Goal: Task Accomplishment & Management: Complete application form

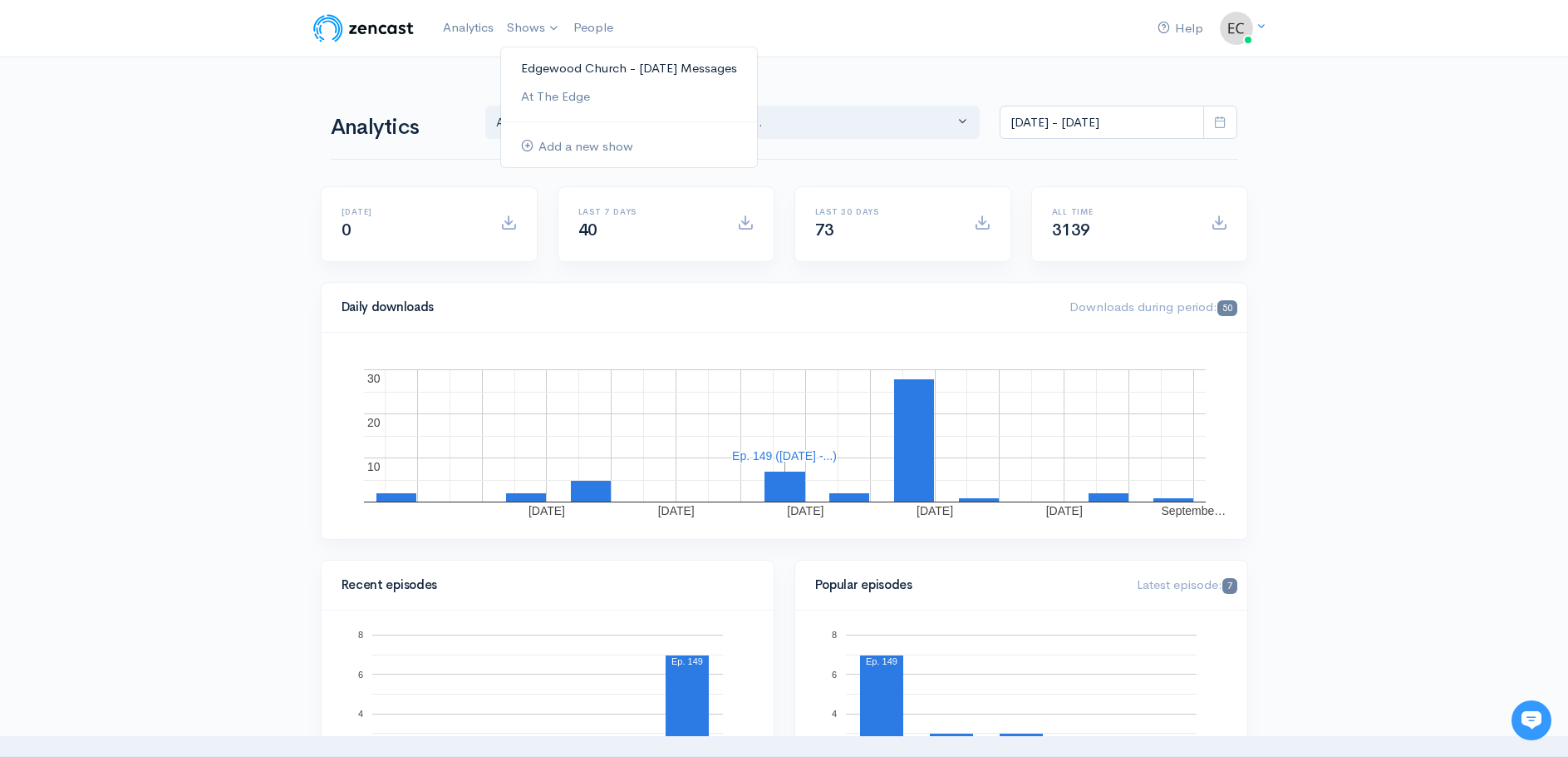
click at [545, 67] on link "Edgewood Church - [DATE] Messages" at bounding box center [629, 68] width 256 height 29
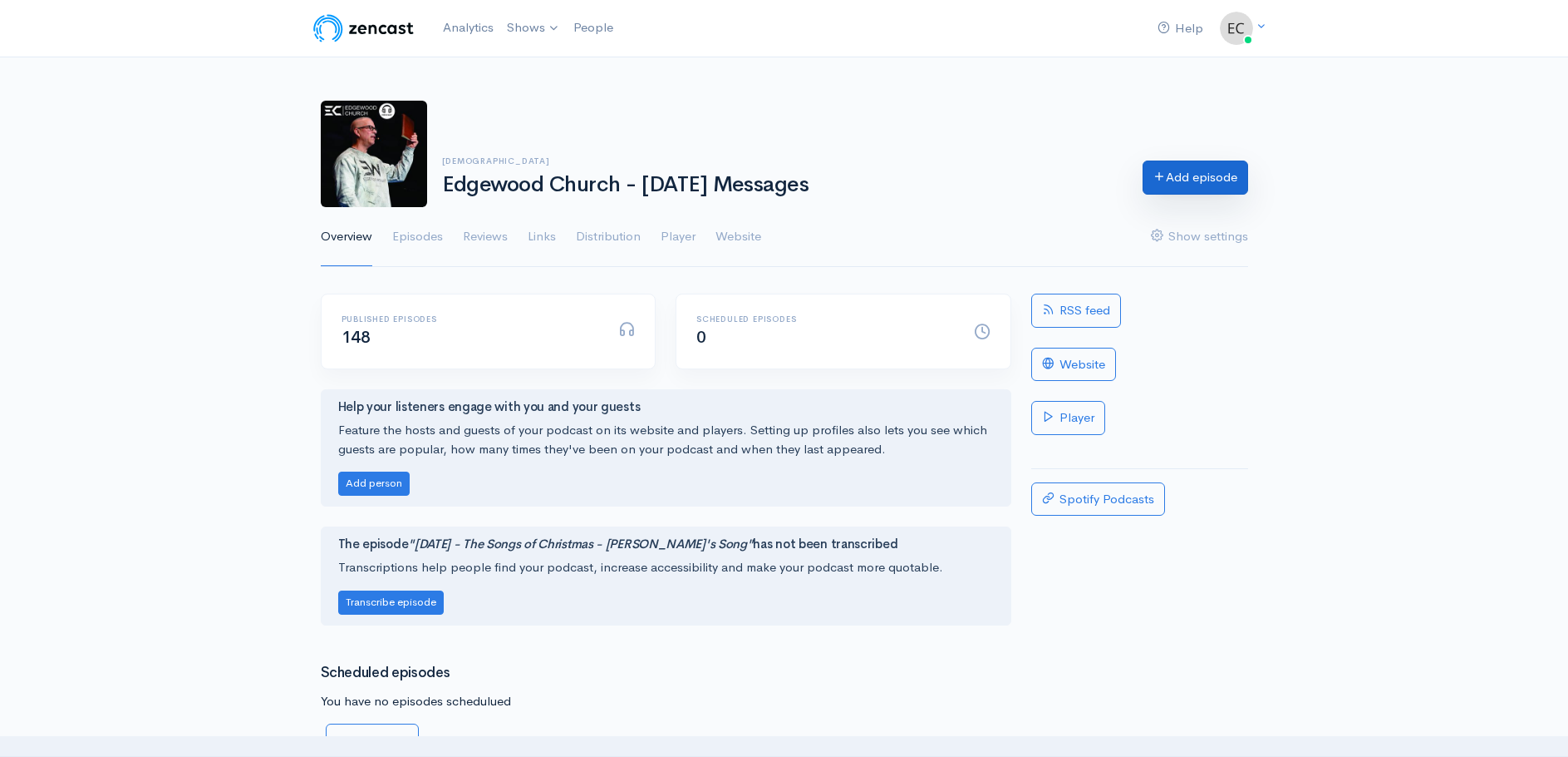
click at [1170, 178] on link "Add episode" at bounding box center [1195, 178] width 106 height 34
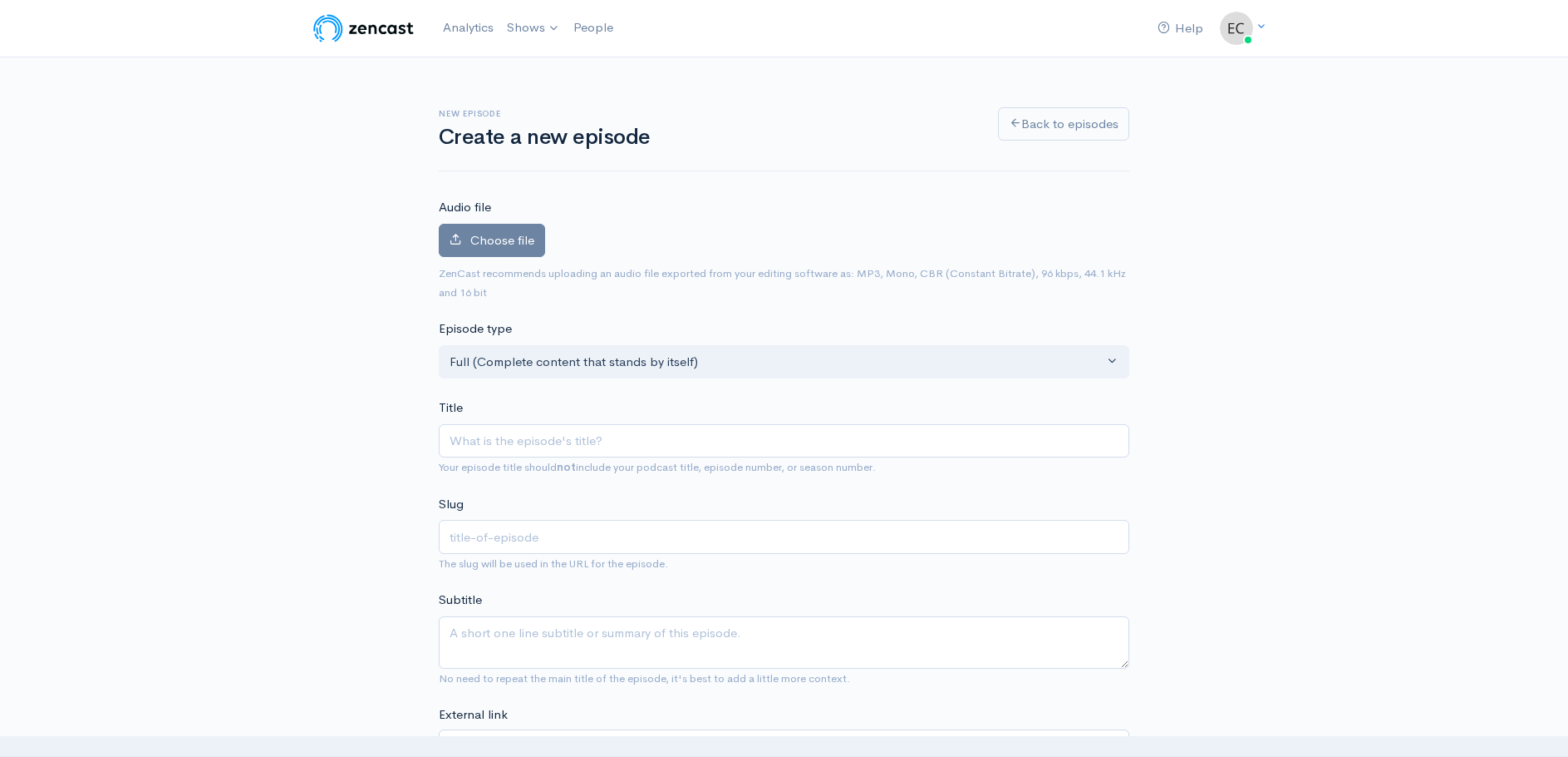
type input "0"
type input "09"
type input "09-1"
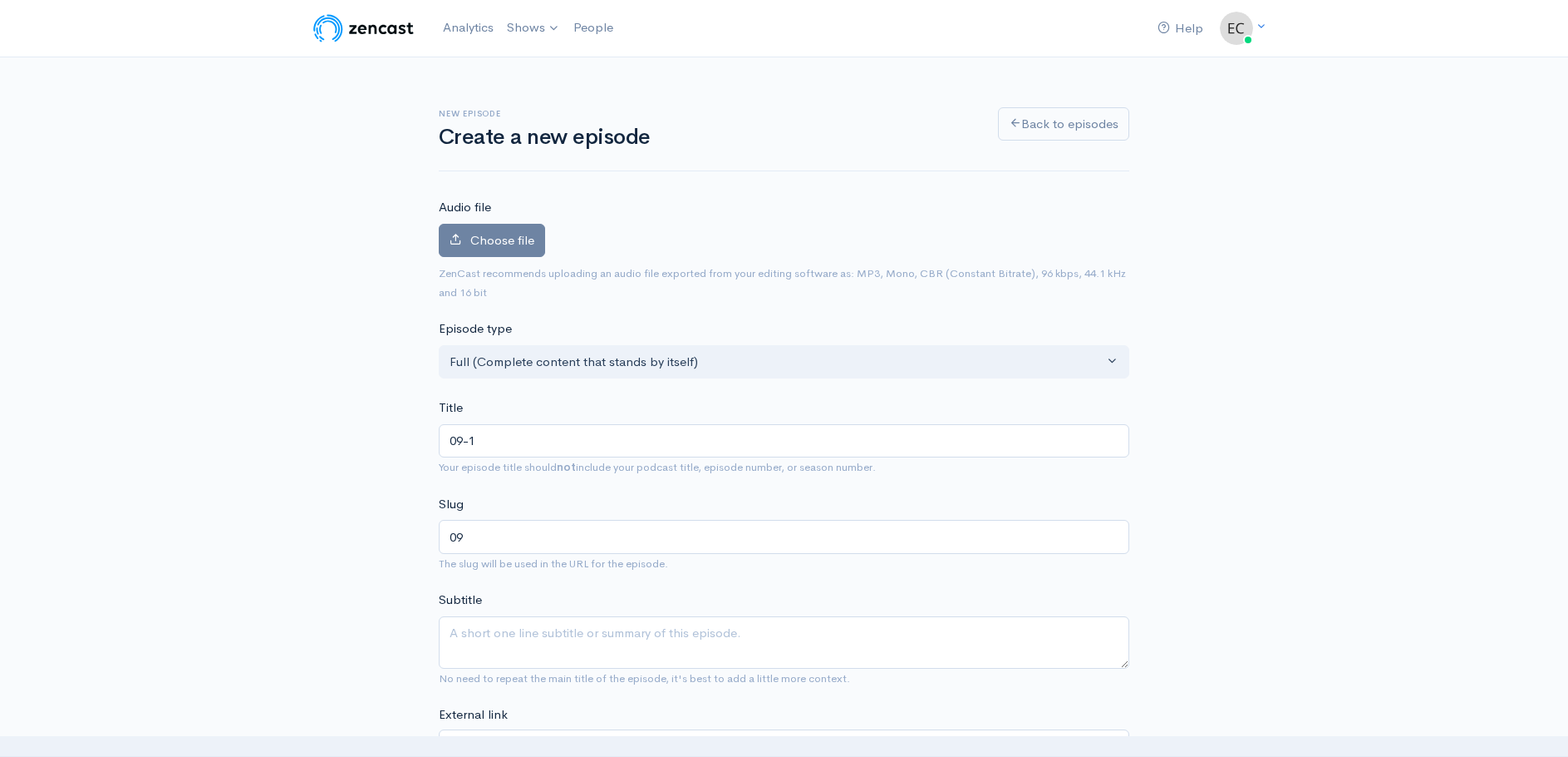
type input "09-1"
type input "09-14"
type input "09-14-2"
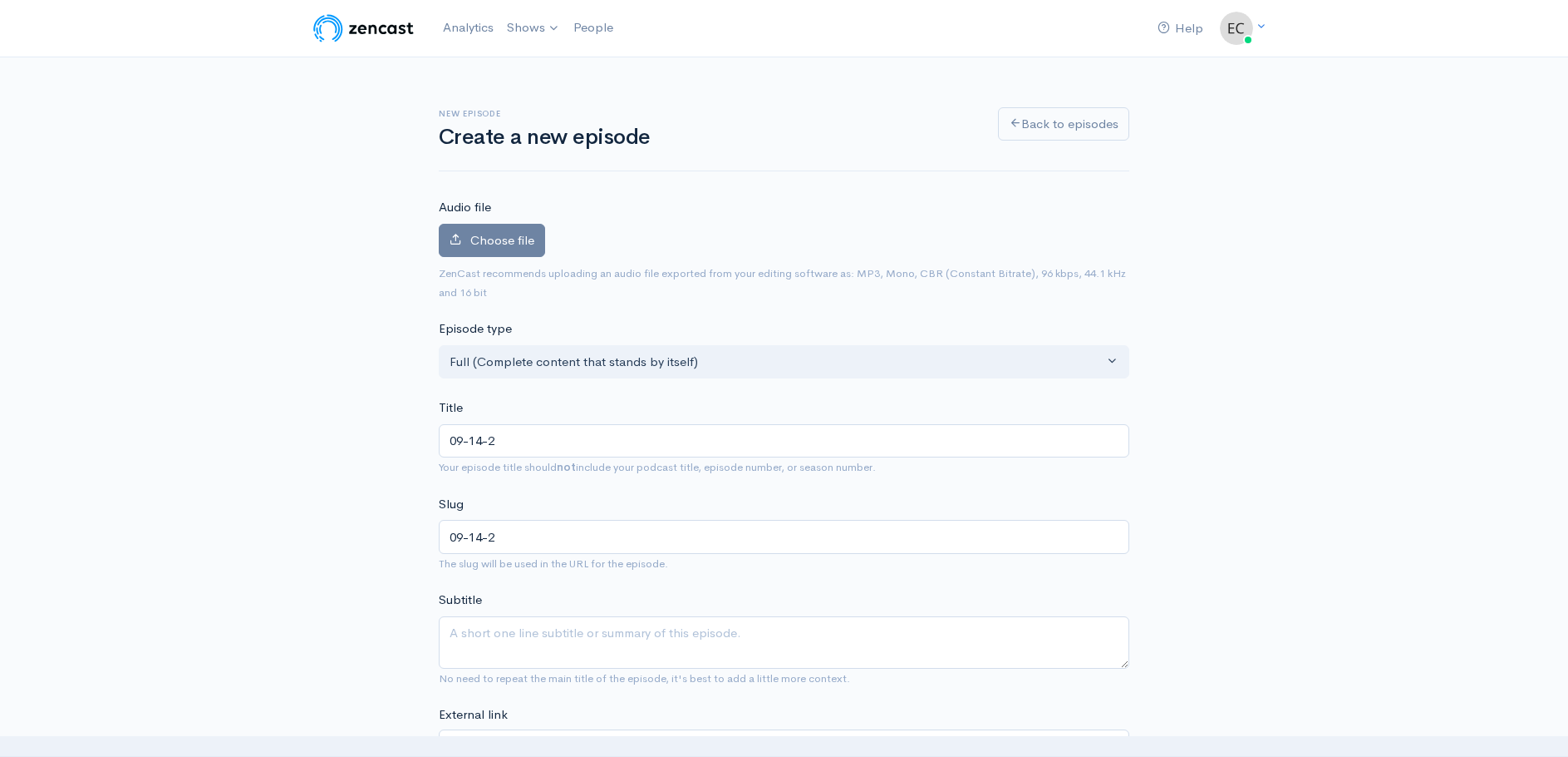
type input "09-14-25"
type input "09-14-25 - T"
type input "09-14-25-t"
type input "09-14-25 - Th"
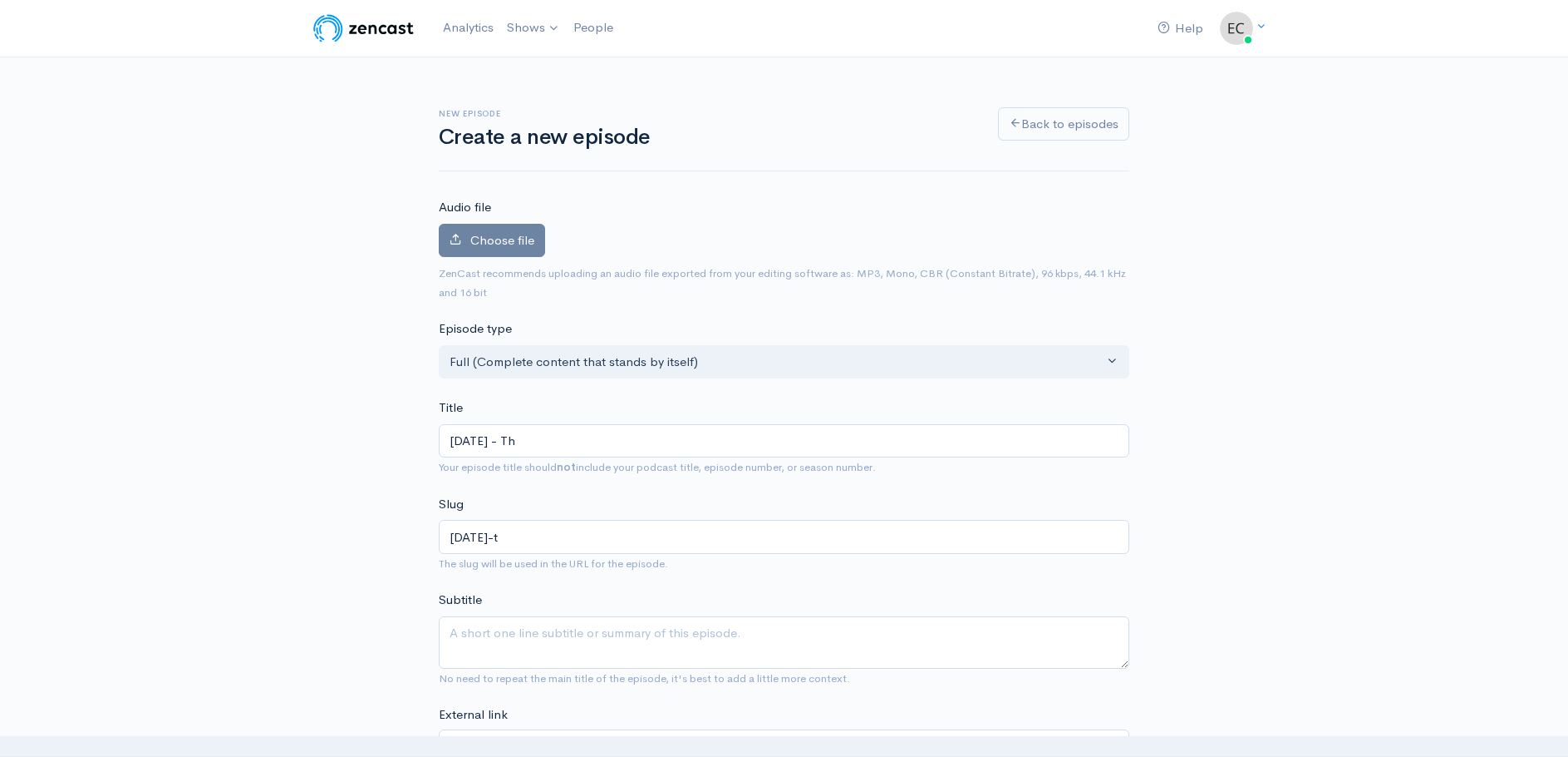
type input "09-14-25-th"
type input "09-14-25 - The"
type input "09-14-25-the"
type input "09-14-25 - The R"
type input "09-14-25-the-r"
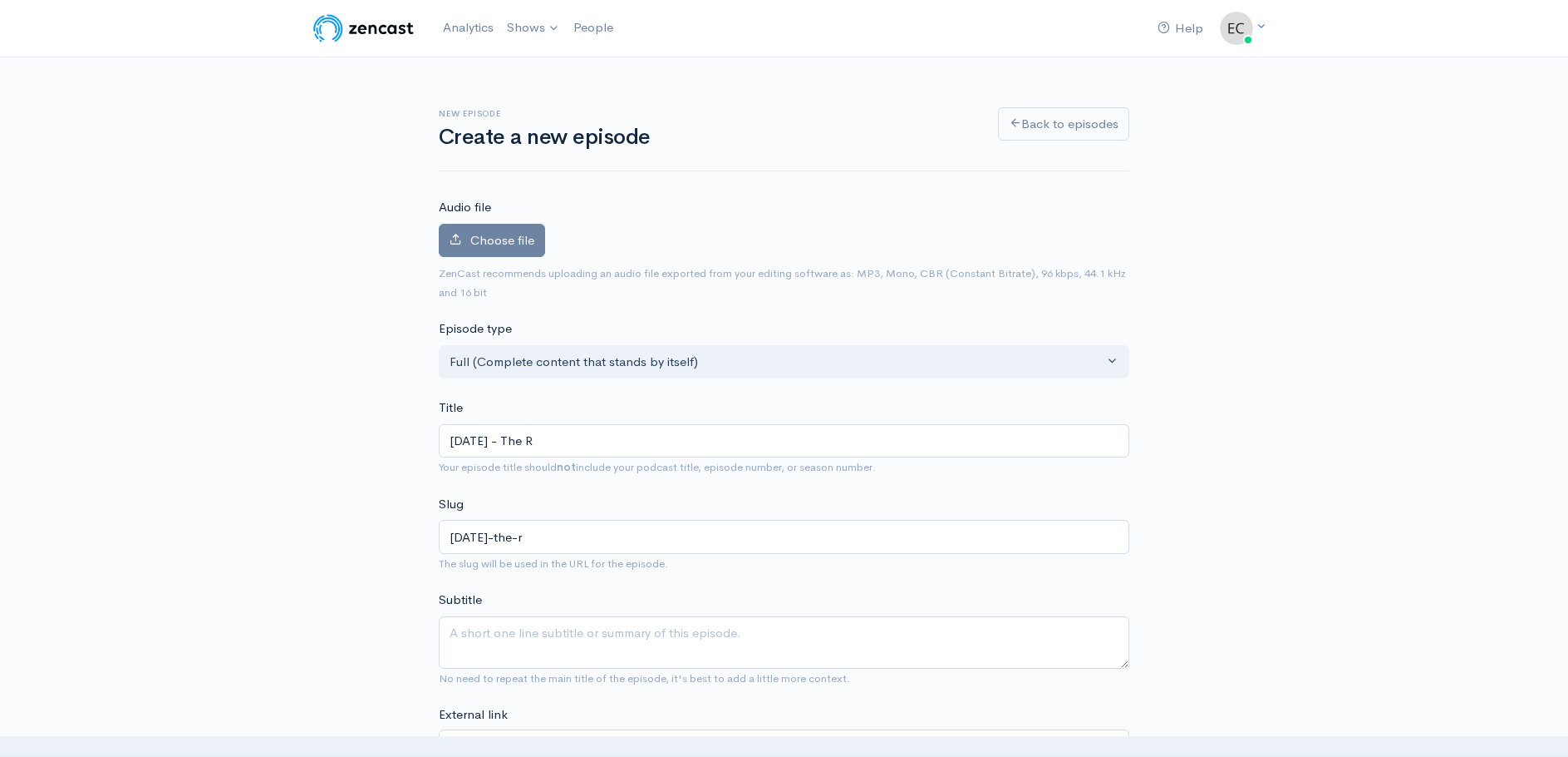
type input "09-14-25 - The Re"
type input "09-14-25-the-re"
type input "09-14-25 - The Ren"
type input "09-14-25-the-ren"
type input "09-14-25 - The Rene"
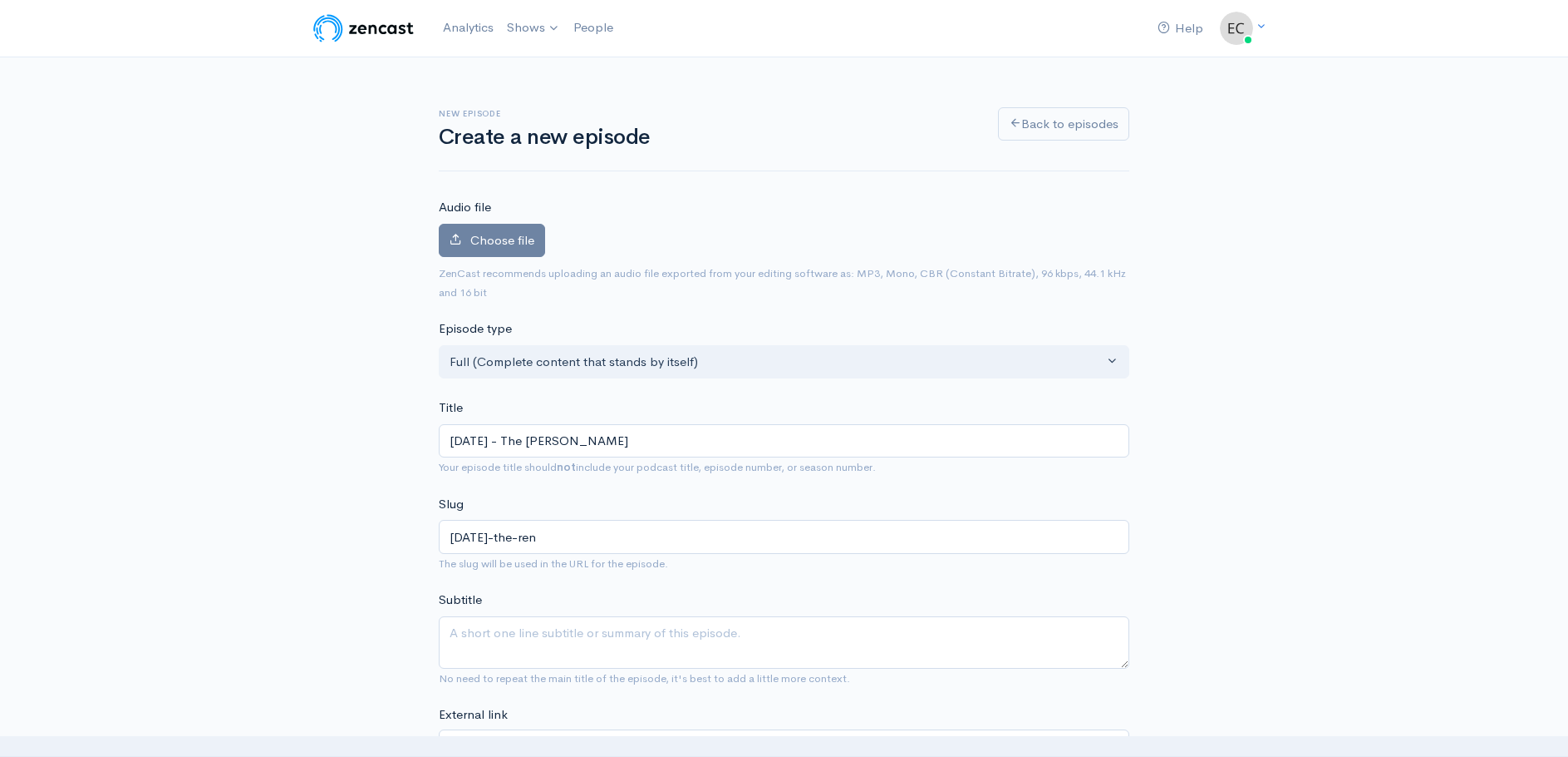
type input "09-14-25-the-rene"
type input "09-14-25 - The Renew"
type input "09-14-25-the-renew"
type input "09-14-25 - The Renewa"
type input "09-14-25-the-renewa"
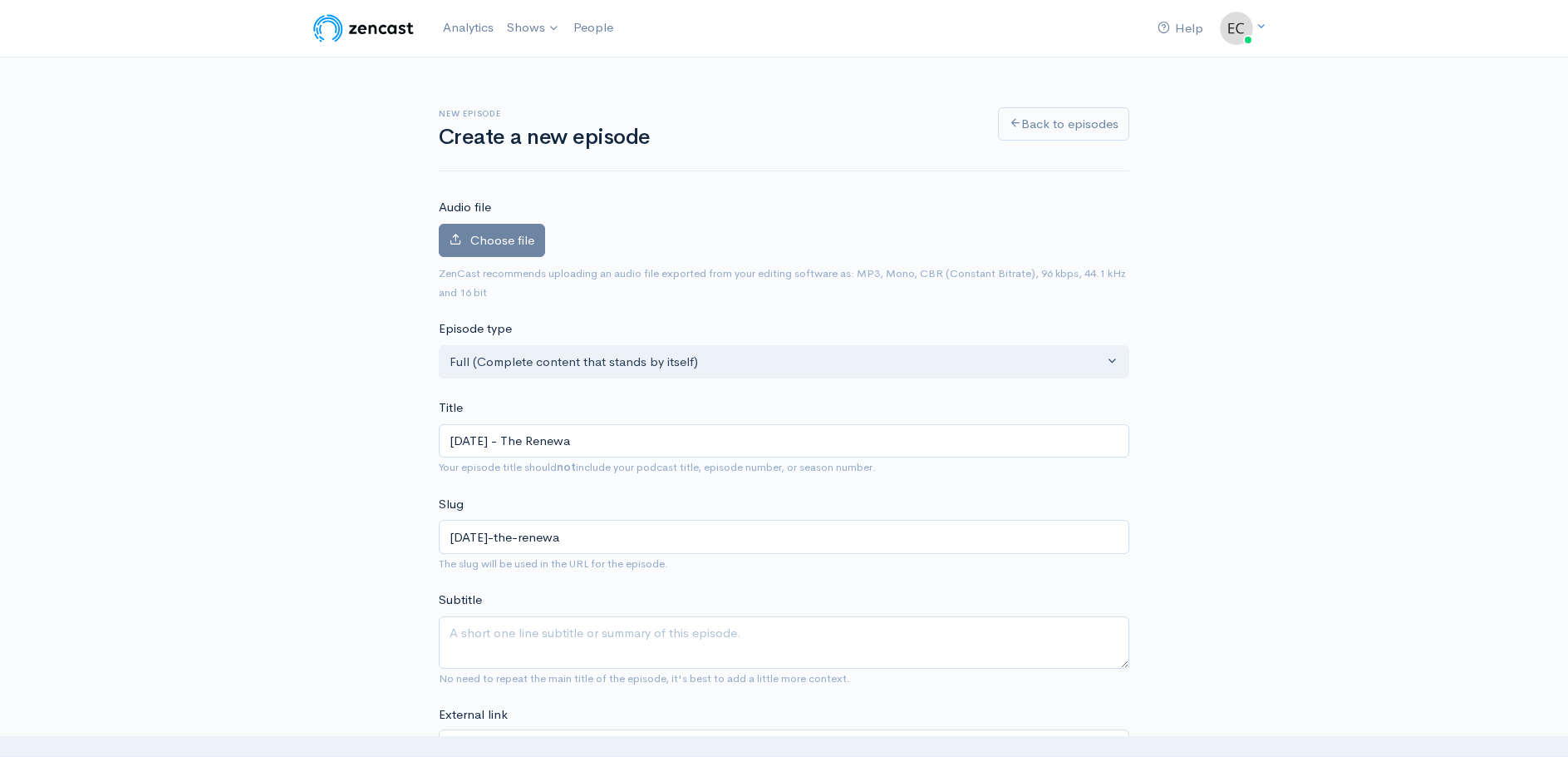
type input "09-14-25 - The Renewal"
type input "09-14-25-the-renewal"
type input "09-14-25 - The Renewal R"
type input "09-14-25-the-renewal-r"
type input "09-14-25 - The Renewal Ro"
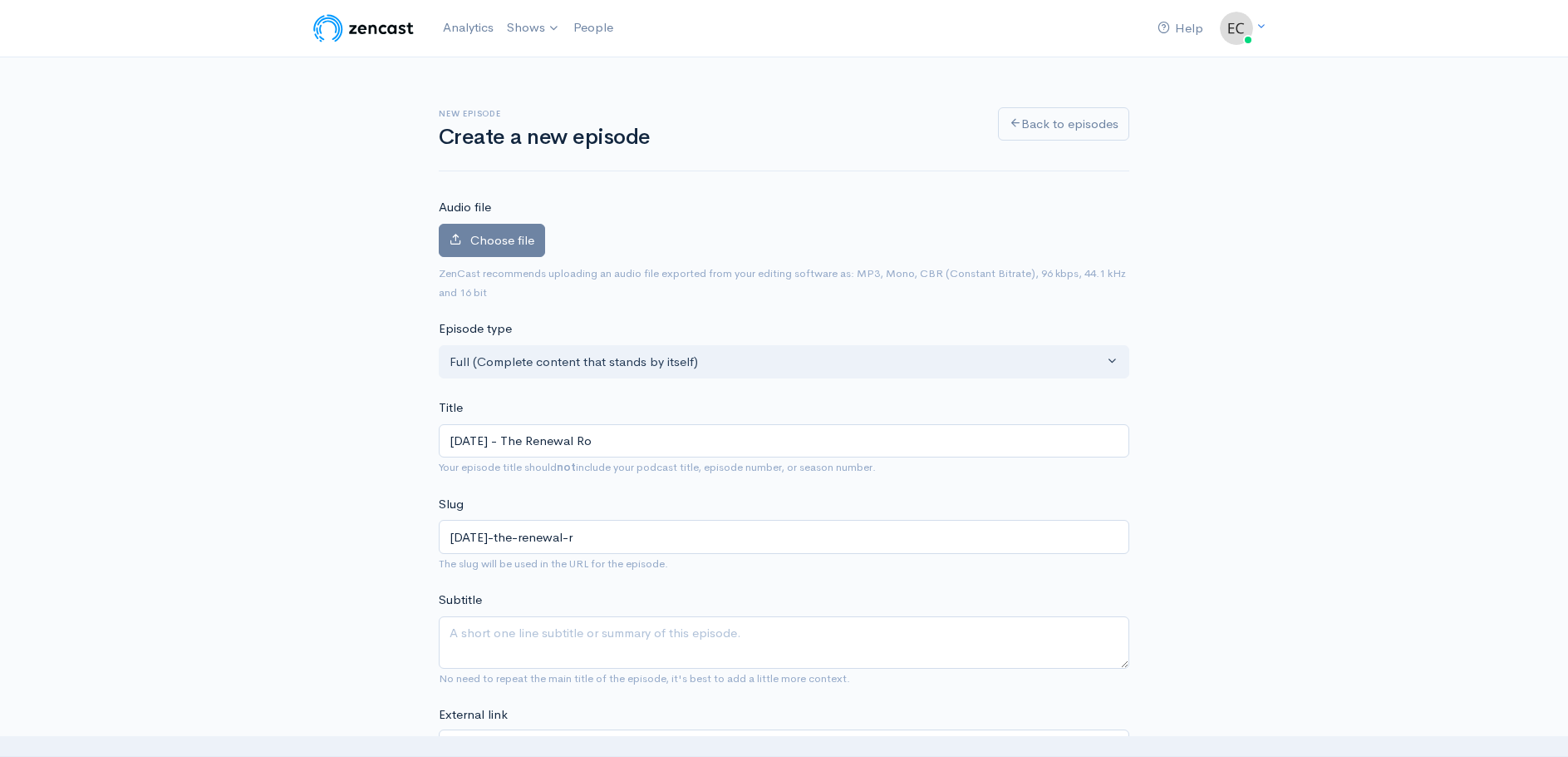
type input "09-14-25-the-renewal-ro"
type input "09-14-25 - The Renewal Roo"
type input "09-14-25-the-renewal-roo"
type input "09-14-25 - The Renewal Room"
type input "09-14-25-the-renewal-room"
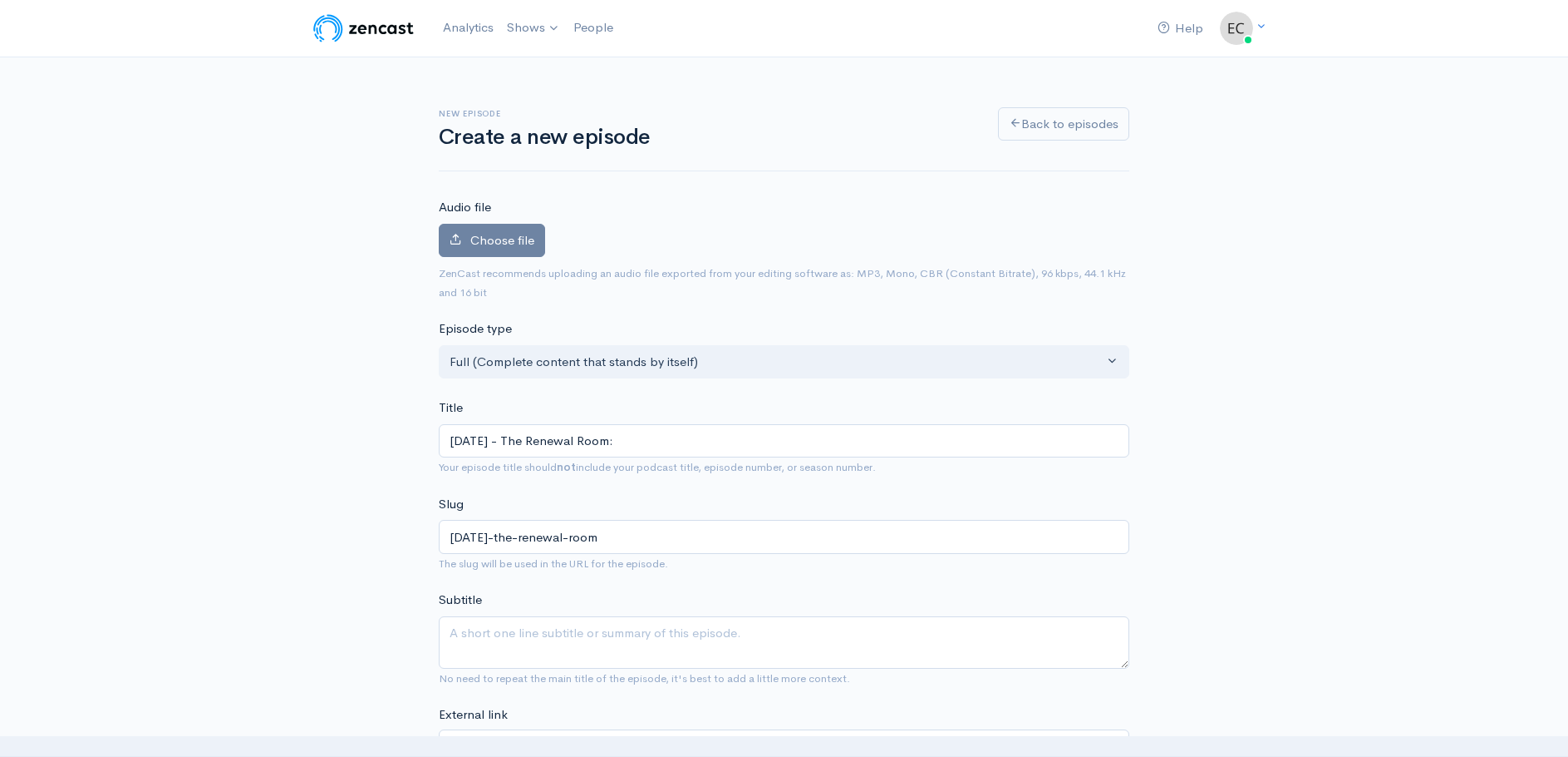
type input "09-14-25 - The Renewal Room: T"
type input "09-14-25-the-renewal-room-t"
type input "09-14-25 - The Renewal Room: The"
type input "09-14-25-the-renewal-room-the"
type input "09-14-25 - The Renewal Room: The H"
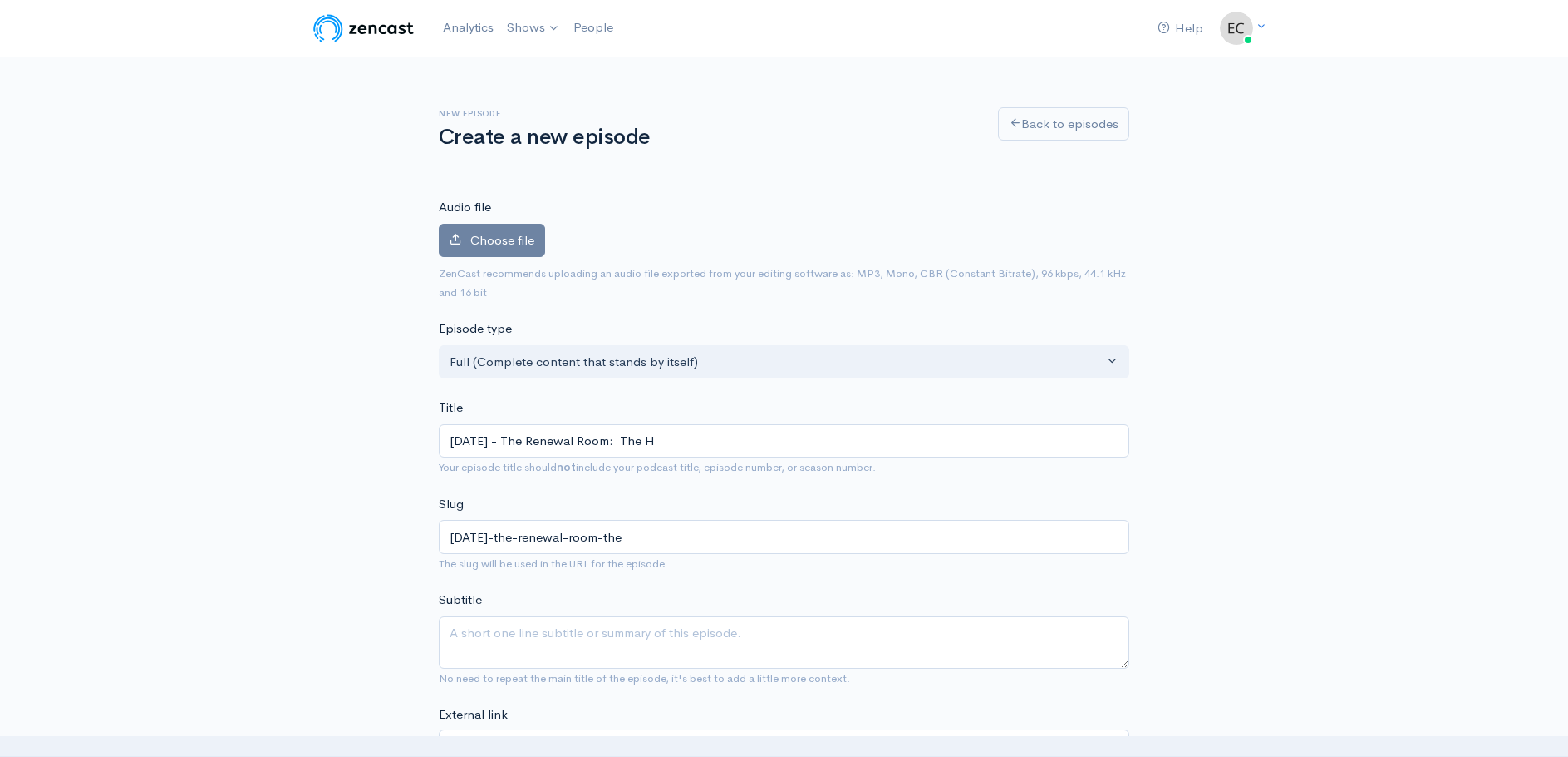
type input "09-14-25-the-renewal-room-the-h"
type input "09-14-25 - The Renewal Room: The He"
type input "09-14-25-the-renewal-room-the-he"
type input "09-14-25 - The Renewal Room: The Hea"
type input "09-14-25-the-renewal-room-the-hea"
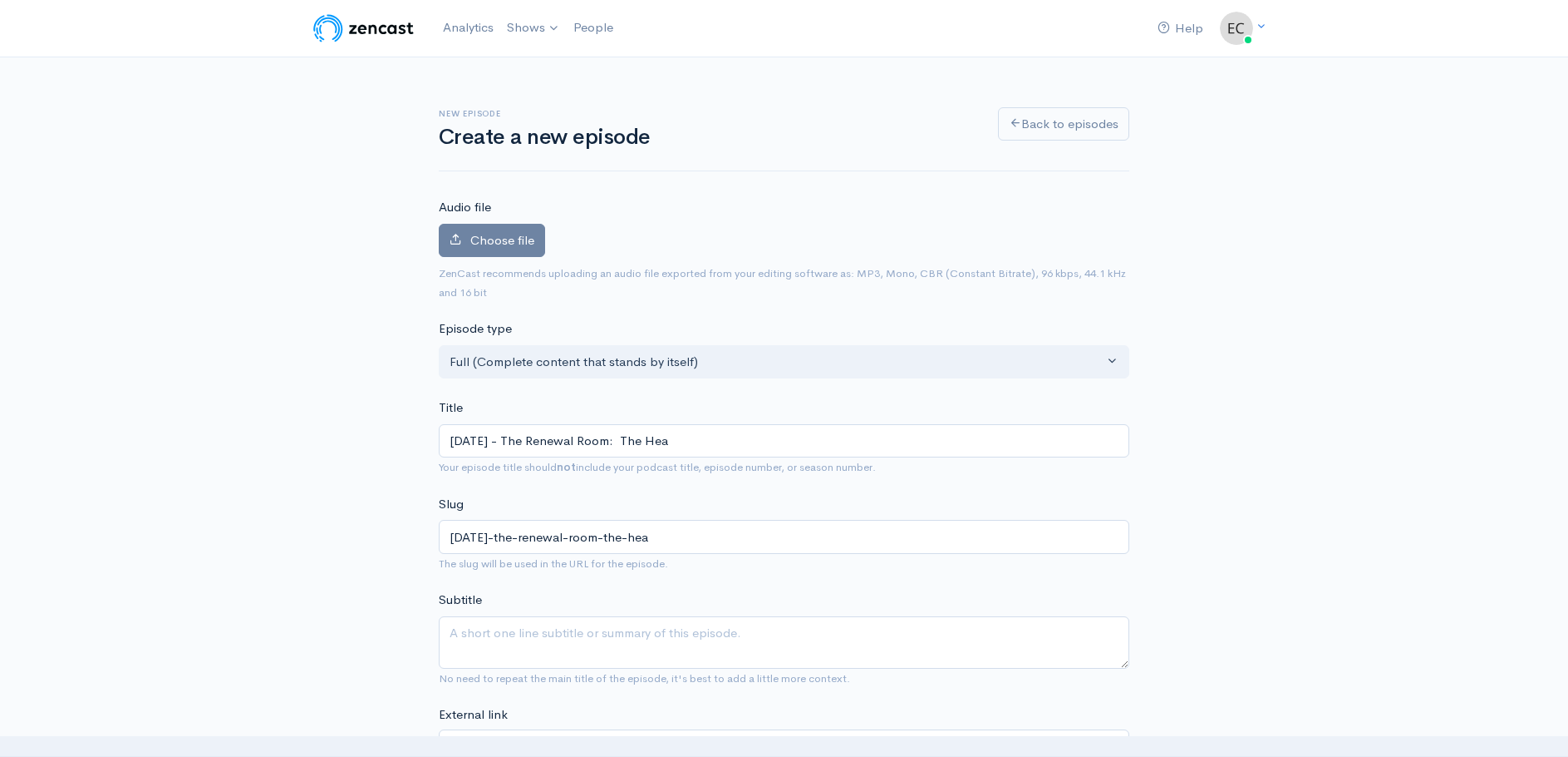
type input "09-14-25 - The Renewal Room: The Hear"
type input "09-14-25-the-renewal-room-the-hear"
type input "09-14-25 - The Renewal Room: The Heart"
type input "09-14-25-the-renewal-room-the-heart"
type input "09-14-25 - The Renewal Room: The Heart of"
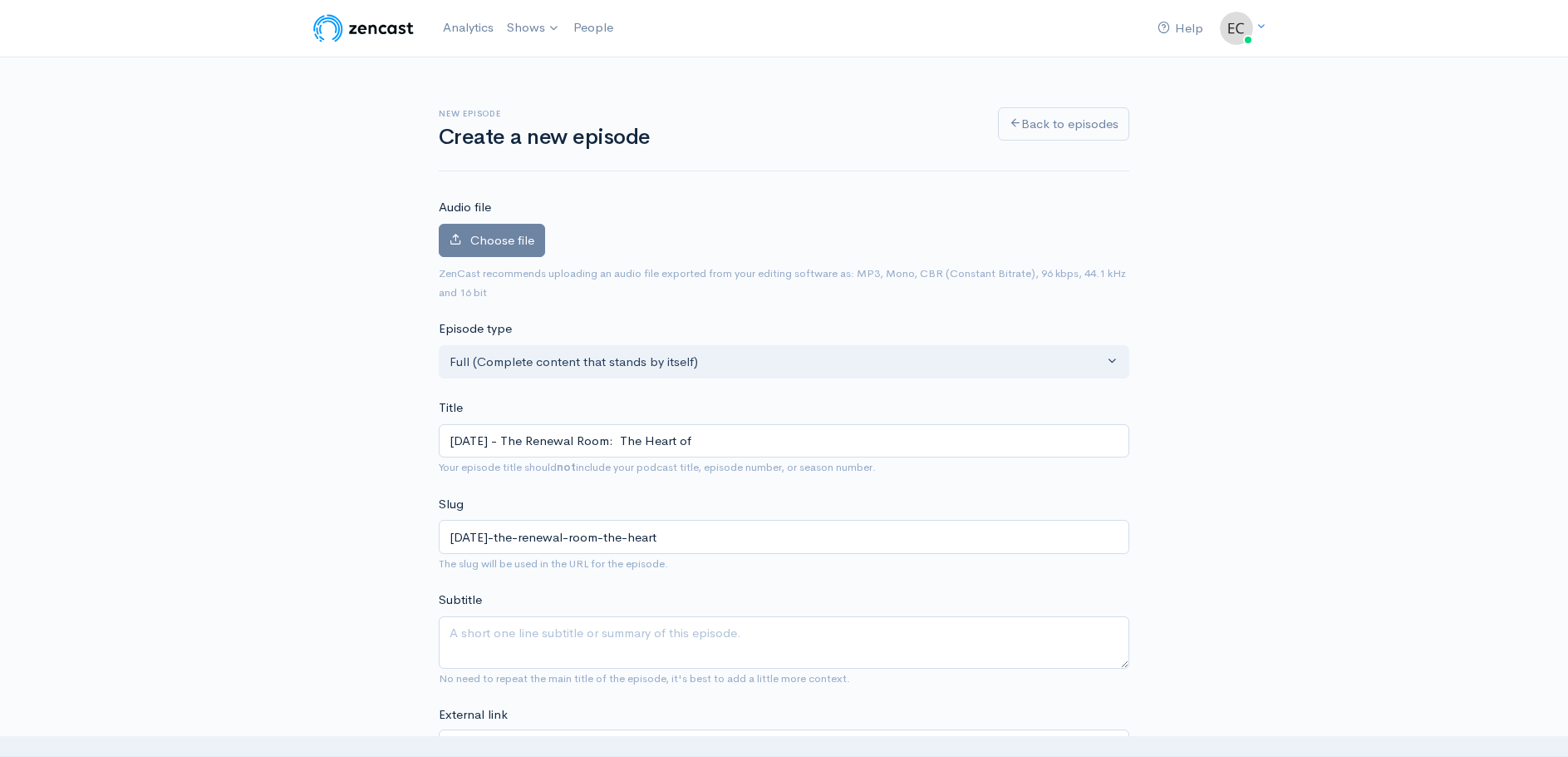
type input "09-14-25-the-renewal-room-the-heart-of"
type input "09-14-25 - The Renewal Room: The Heart of t"
type input "09-14-25-the-renewal-room-the-heart-of-t"
type input "09-14-25 - The Renewal Room: The Heart of the"
type input "09-14-25-the-renewal-room-the-heart-of-the"
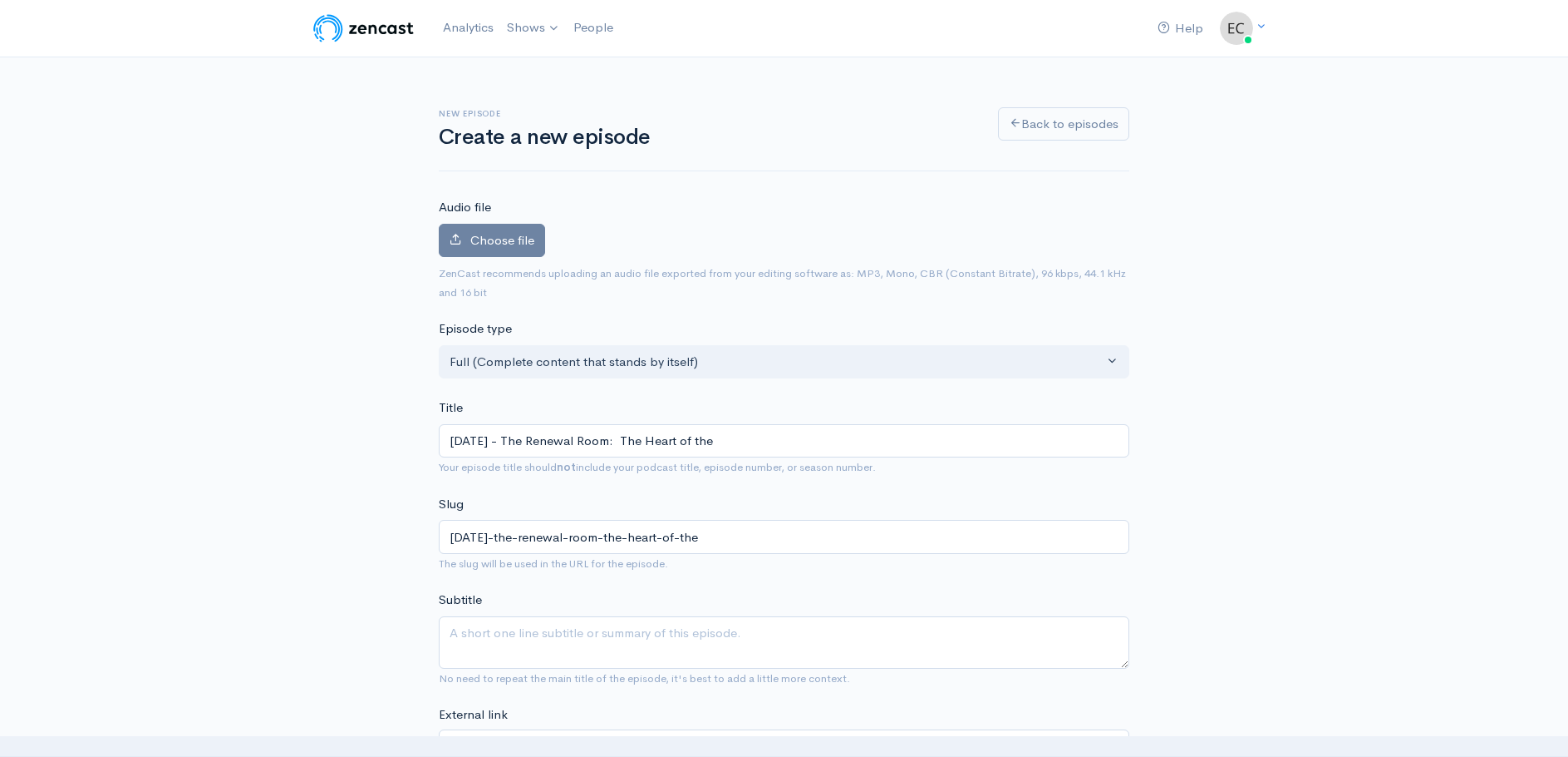
type input "09-14-25 - The Renewal Room: The Heart of the M"
type input "09-14-25-the-renewal-room-the-heart-of-the-m"
type input "09-14-25 - The Renewal Room: The Heart of the Ma"
type input "09-14-25-the-renewal-room-the-heart-of-the-ma"
type input "09-14-25 - The Renewal Room: The Heart of the Mat"
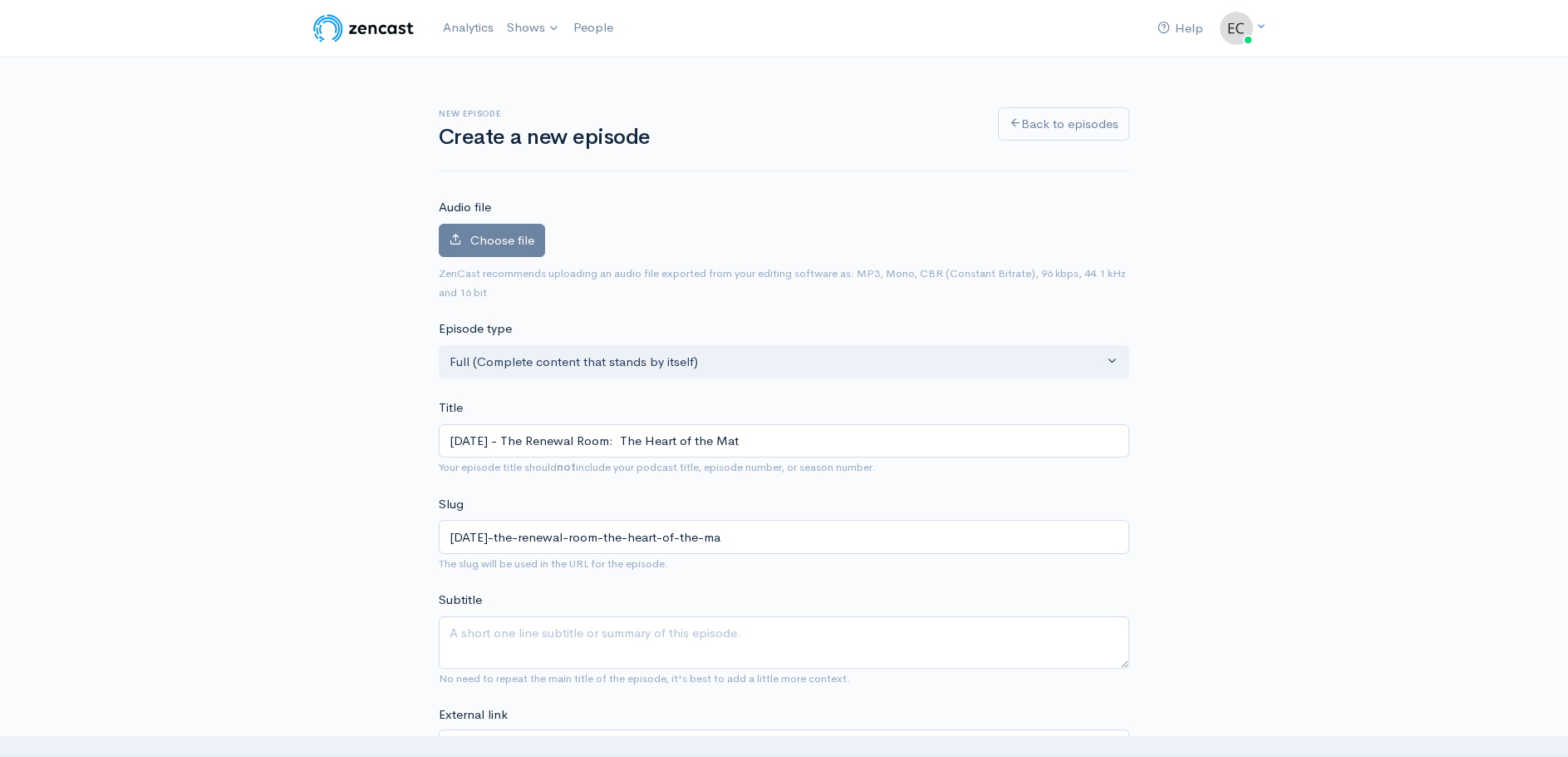
type input "09-14-25-the-renewal-room-the-heart-of-the-mat"
type input "09-14-25 - The Renewal Room: The Heart of the Matt"
type input "09-14-25-the-renewal-room-the-heart-of-the-matt"
type input "09-14-25 - The Renewal Room: The Heart of the Matter"
type input "09-14-25-the-renewal-room-the-heart-of-the-matter"
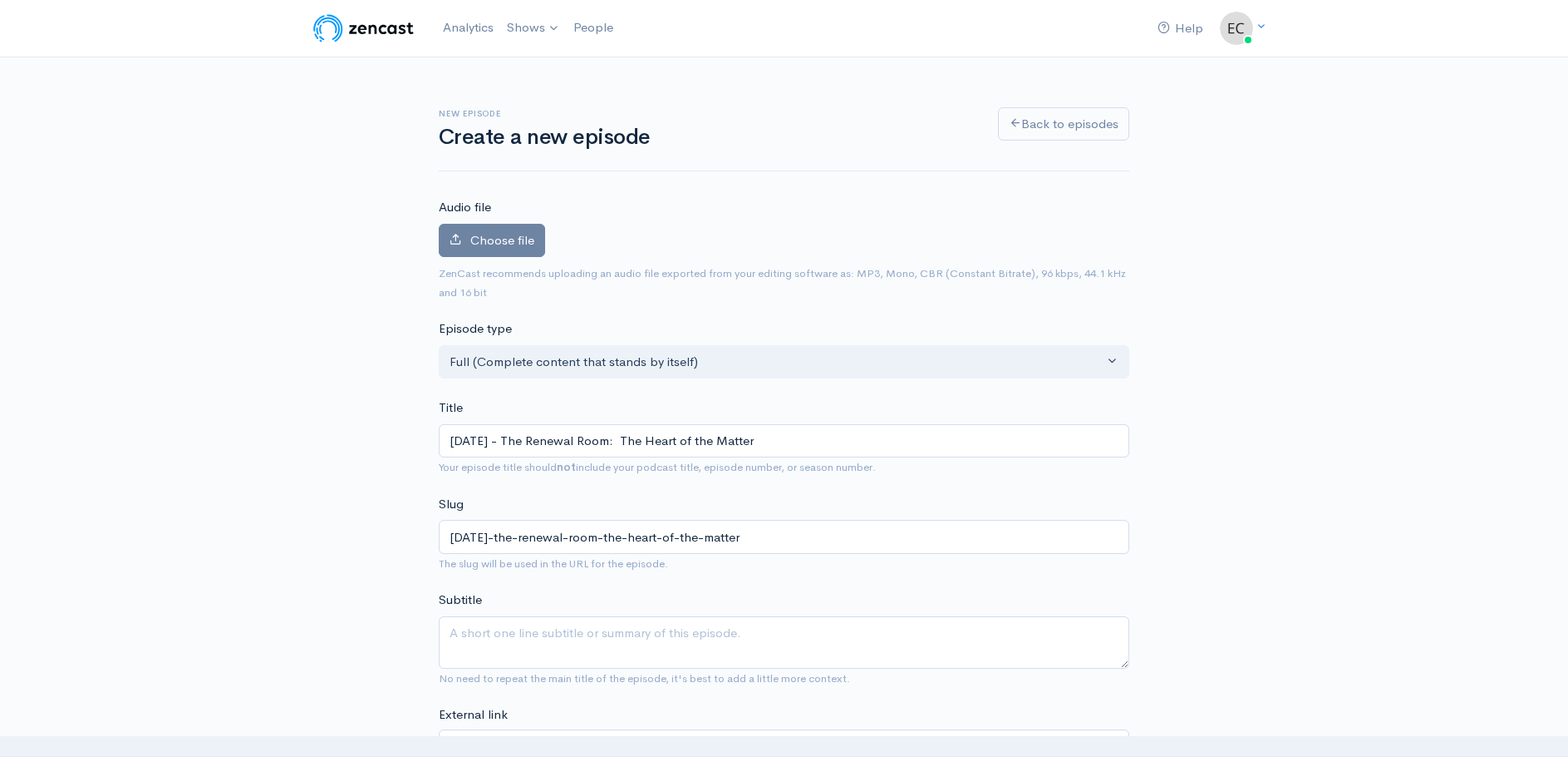
type input "09-14-25 - The Renewal Room: The Heart of he Matter"
type input "09-14-25-the-renewal-room-the-heart-of-he-matter"
type input "09-14-25 - The Renewal Room: The Heart of The Matter"
type input "09-14-25-the-renewal-room-the-heart-of-the-matter"
click at [765, 442] on input "09-14-25 - The Renewal Room: The Heart of The Matter" at bounding box center [784, 441] width 691 height 34
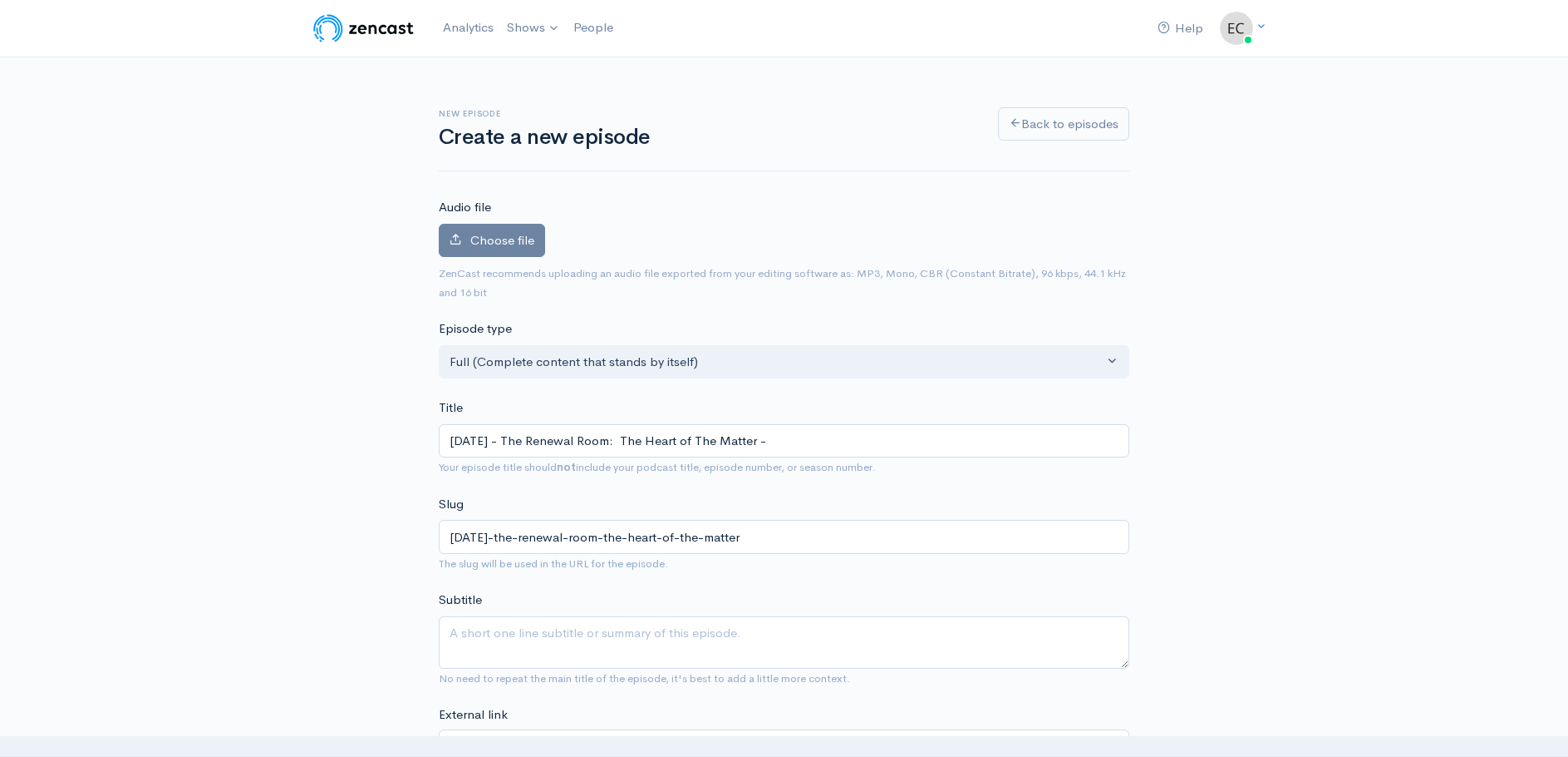
type input "09-14-25 - The Renewal Room: The Heart of The Matter - P"
type input "09-14-25-the-renewal-room-the-heart-of-the-matter-p"
type input "09-14-25 - The Renewal Room: The Heart of The Matter - Pa"
type input "09-14-25-the-renewal-room-the-heart-of-the-matter-pa"
type input "09-14-25 - The Renewal Room: The Heart of The Matter - Pas"
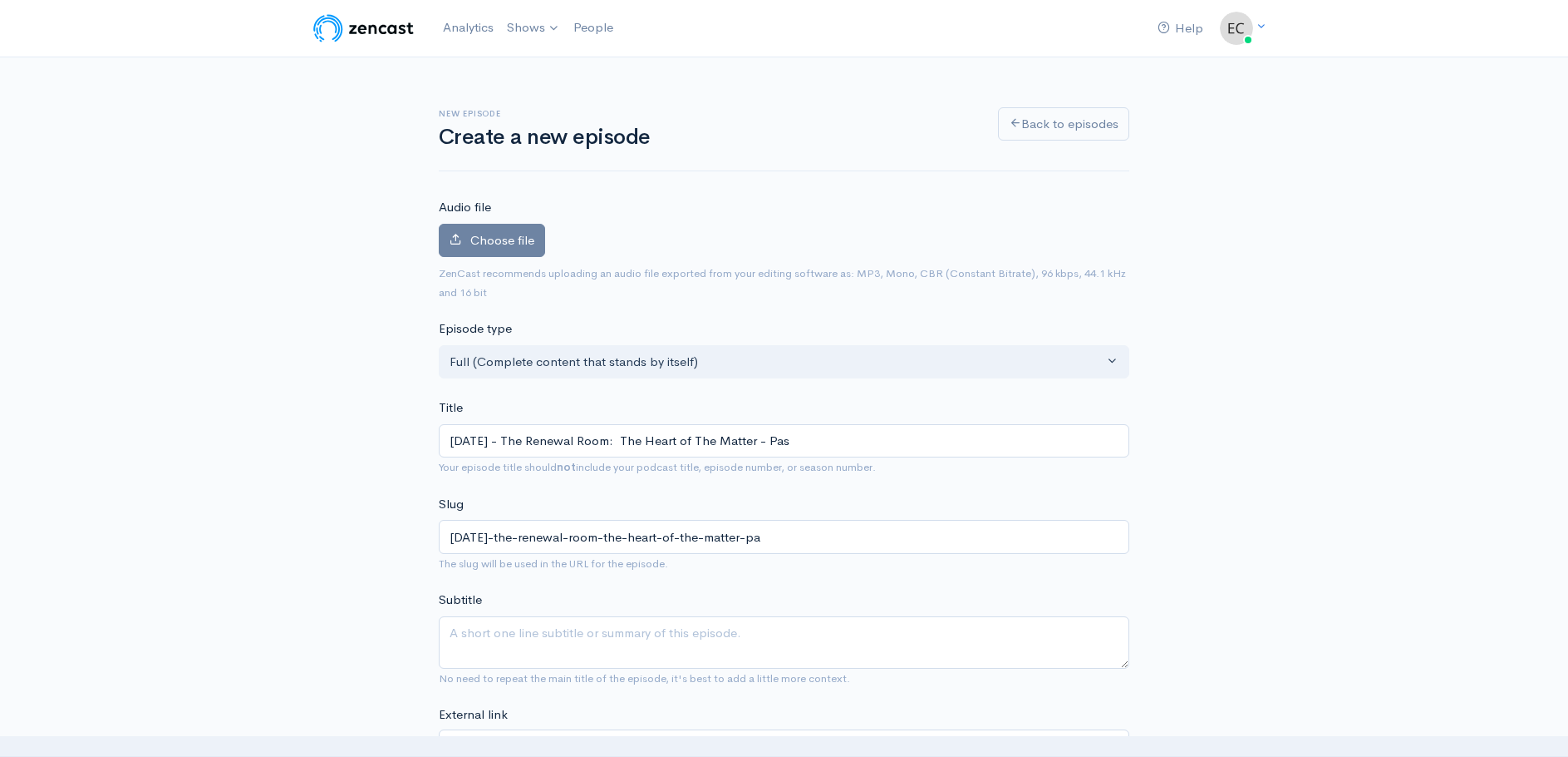
type input "09-14-25-the-renewal-room-the-heart-of-the-matter-pas"
type input "09-14-25 - The Renewal Room: The Heart of The Matter - Past"
type input "09-14-25-the-renewal-room-the-heart-of-the-matter-past"
type input "09-14-25 - The Renewal Room: The Heart of The Matter - Pasto"
type input "09-14-25-the-renewal-room-the-heart-of-the-matter-pasto"
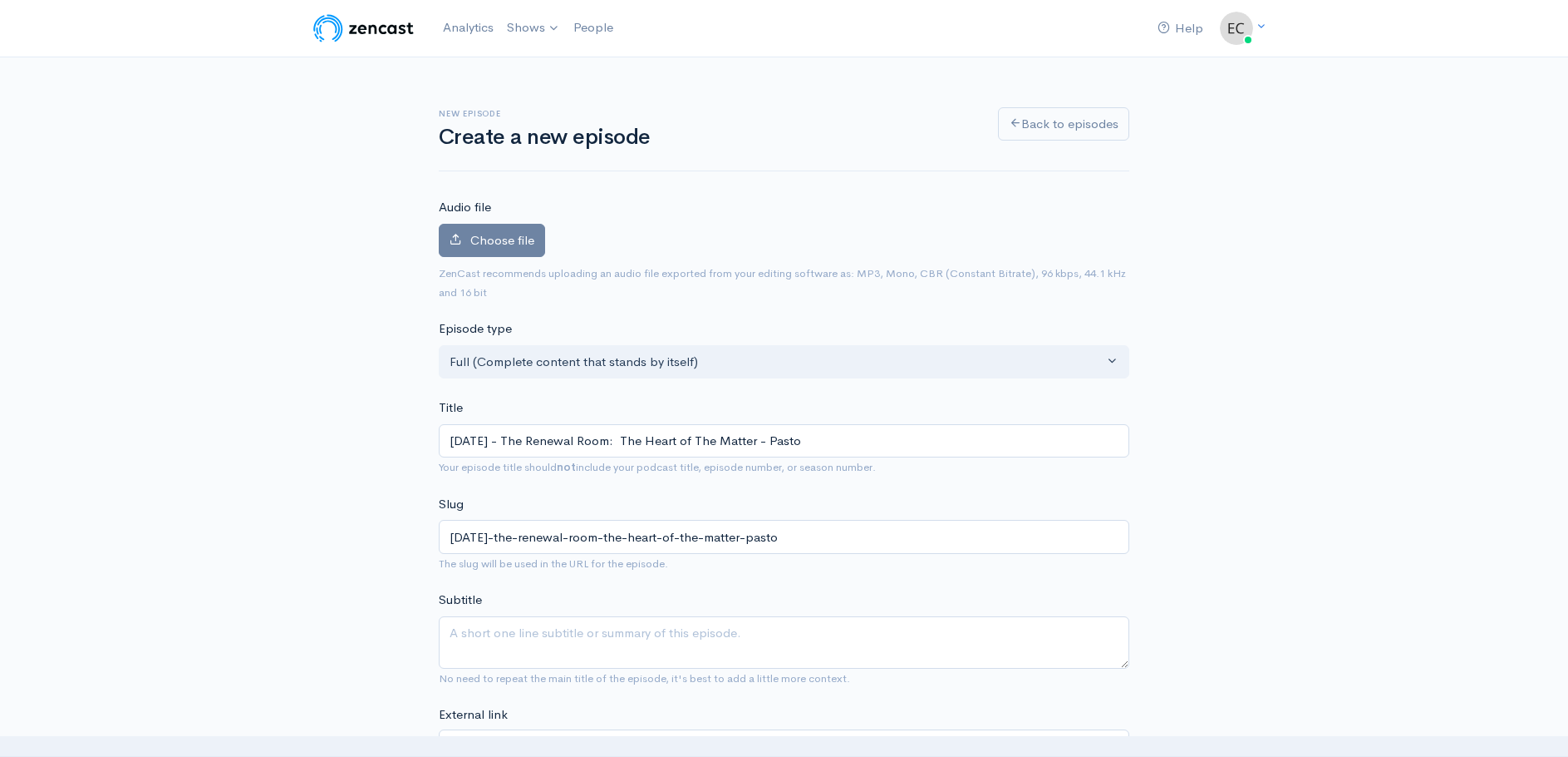
type input "09-14-25 - The Renewal Room: The Heart of The Matter - Pastor"
type input "09-14-25-the-renewal-room-the-heart-of-the-matter-pastor"
type input "09-14-25 - The Renewal Room: The Heart of The Matter - Pastor J"
type input "09-14-25-the-renewal-room-the-heart-of-the-matter-pastor-j"
type input "09-14-25 - The Renewal Room: The Heart of The Matter - Pastor Jo"
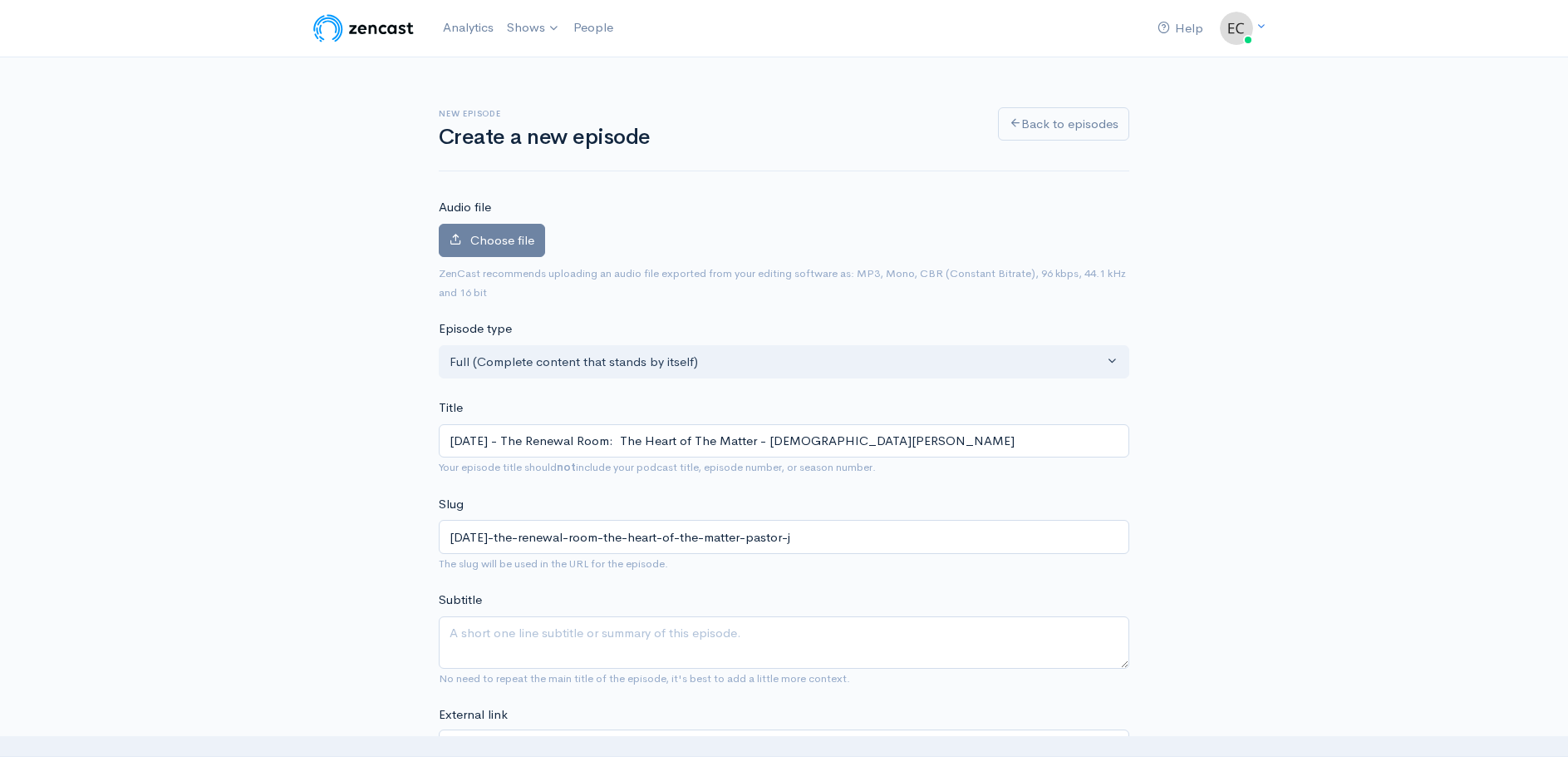
type input "09-14-25-the-renewal-room-the-heart-of-the-matter-pastor-jo"
type input "09-14-25 - The Renewal Room: The Heart of The Matter - Pastor Joe"
type input "09-14-25-the-renewal-room-the-heart-of-the-matter-pastor-joe"
type input "[DATE] - The Renewal Room: The Heart of The Matter - [PERSON_NAME]"
type input "09-14-25-the-renewal-room-the-heart-of-the-matter-pastor-joel"
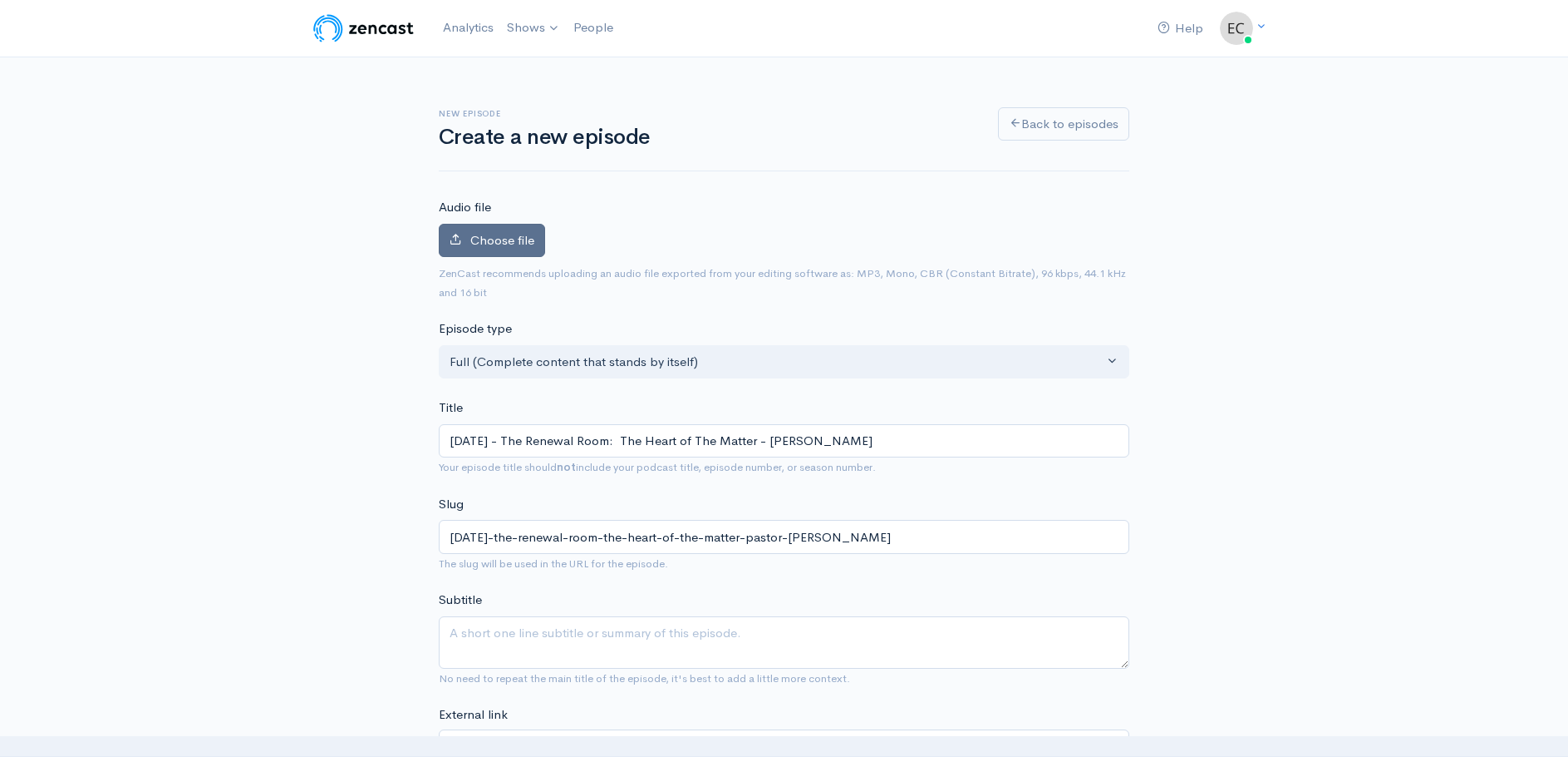
type input "[DATE] - The Renewal Room: The Heart of The Matter - [PERSON_NAME]"
click at [501, 240] on span "Choose file" at bounding box center [502, 240] width 64 height 16
click at [0, 0] on input "Choose file" at bounding box center [0, 0] width 0 height 0
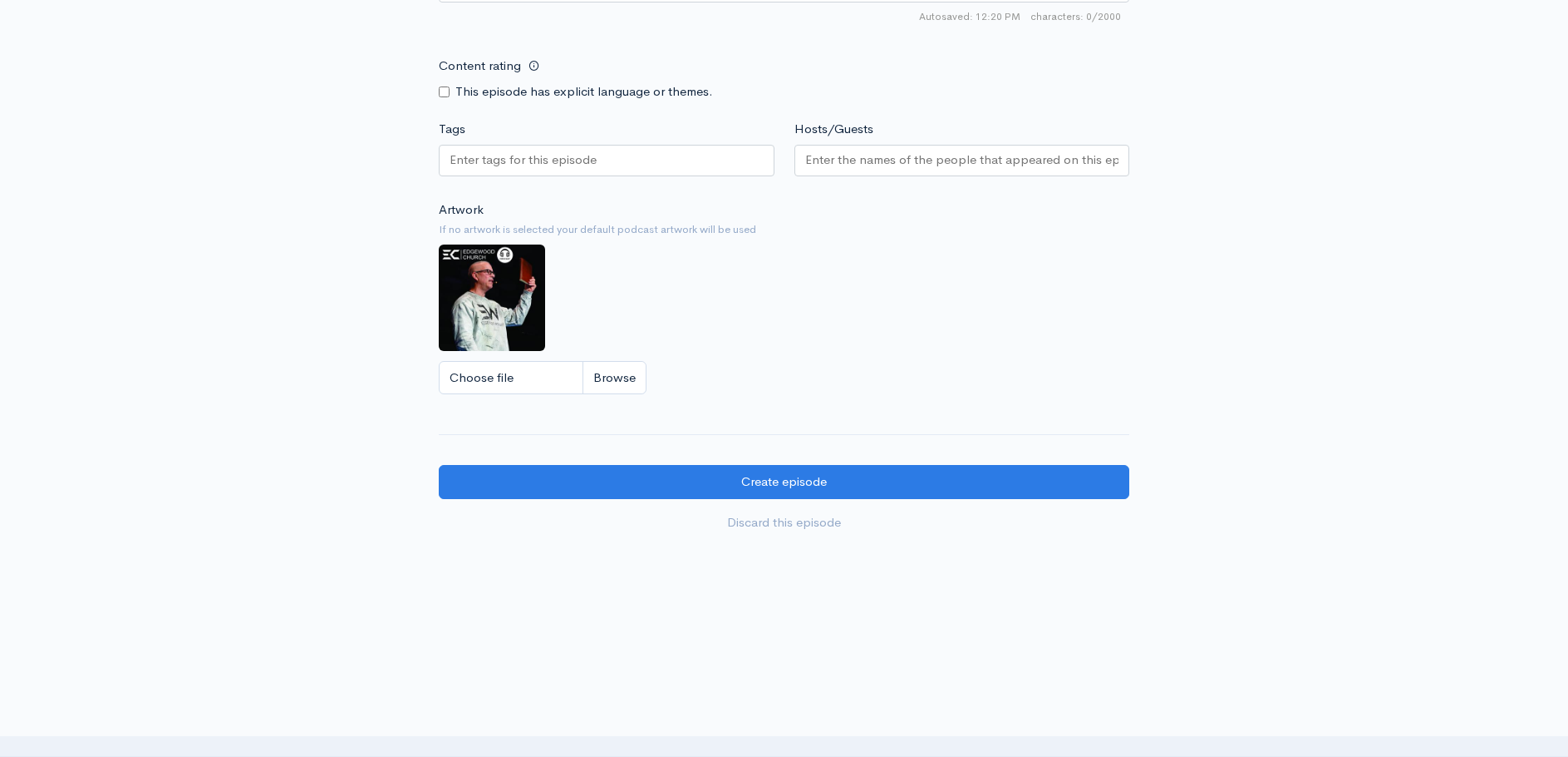
scroll to position [1344, 0]
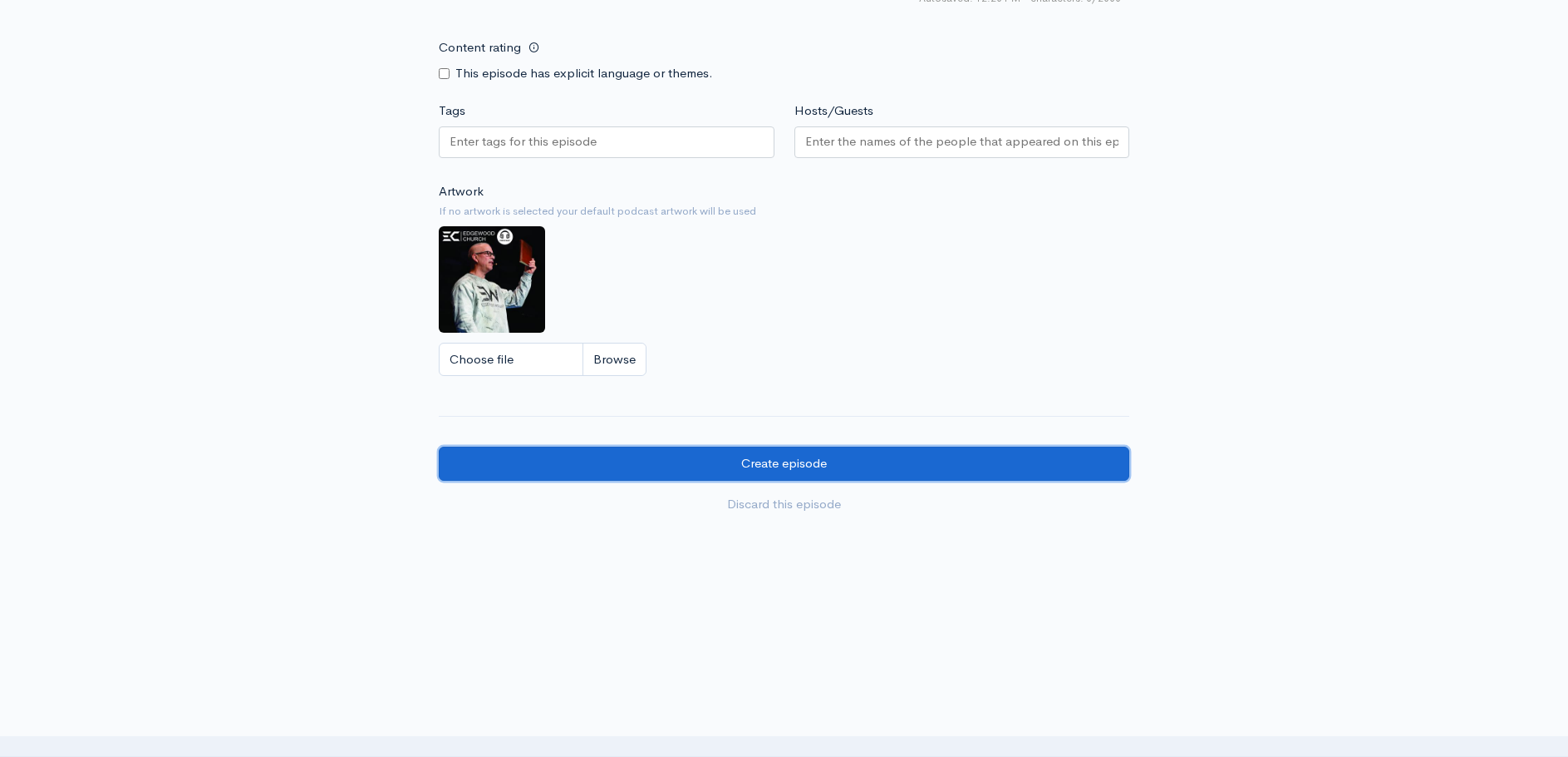
click at [762, 472] on input "Create episode" at bounding box center [784, 464] width 691 height 34
